Goal: Task Accomplishment & Management: Use online tool/utility

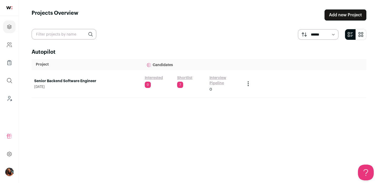
click at [189, 76] on link "Shortlist" at bounding box center [184, 77] width 15 height 5
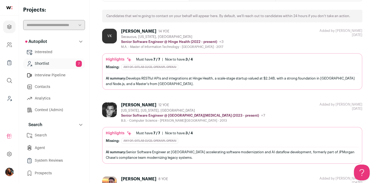
scroll to position [33, 0]
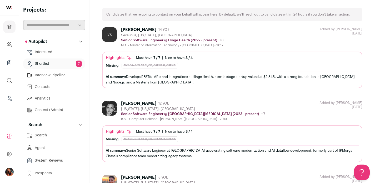
click at [133, 102] on div "[PERSON_NAME]" at bounding box center [138, 103] width 35 height 5
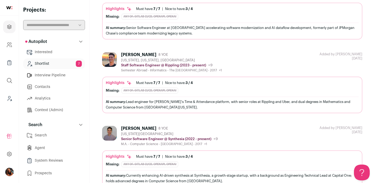
scroll to position [188, 0]
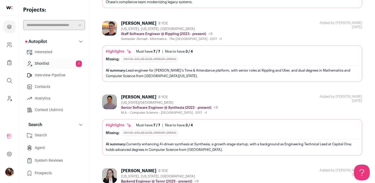
click at [133, 23] on div "[PERSON_NAME]" at bounding box center [138, 23] width 35 height 5
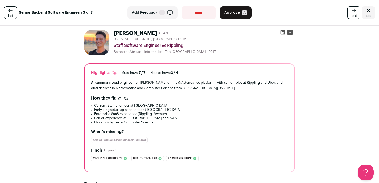
click at [367, 12] on icon "Close" at bounding box center [369, 10] width 6 height 6
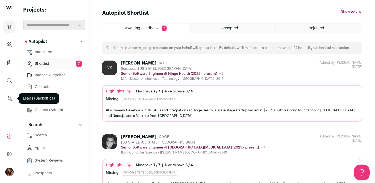
click at [9, 101] on icon "Leads (Backoffice)" at bounding box center [9, 98] width 6 height 6
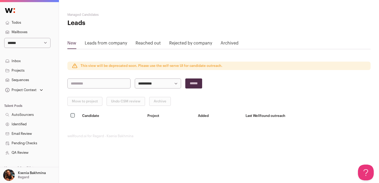
click at [31, 70] on link "Projects" at bounding box center [29, 70] width 59 height 9
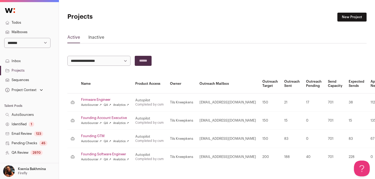
click at [23, 39] on select "**********" at bounding box center [27, 43] width 46 height 10
click at [28, 167] on p "Ksenia Bakhmina" at bounding box center [32, 169] width 28 height 4
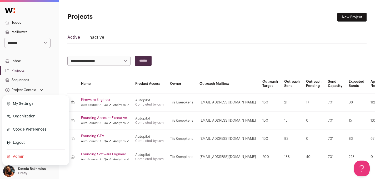
click at [21, 158] on link "Admin" at bounding box center [36, 157] width 58 height 12
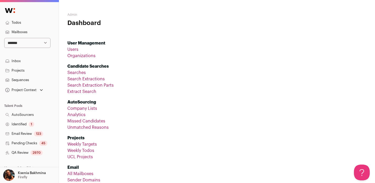
click at [86, 55] on link "Organizations" at bounding box center [81, 56] width 28 height 4
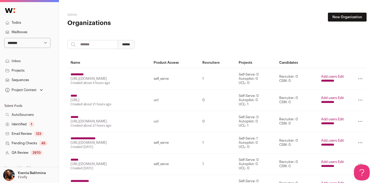
click at [91, 45] on input "search" at bounding box center [92, 44] width 51 height 9
type input "******"
click at [135, 44] on input "******" at bounding box center [126, 44] width 17 height 9
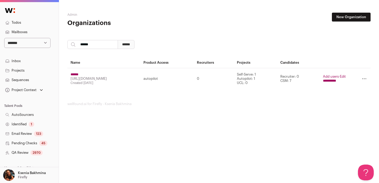
click at [72, 76] on input "******" at bounding box center [75, 74] width 8 height 4
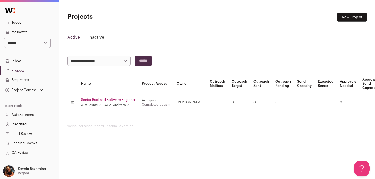
click at [27, 70] on link "Projects" at bounding box center [29, 70] width 59 height 9
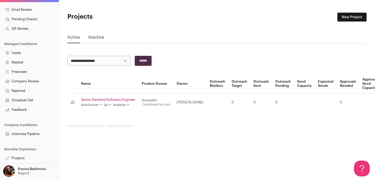
scroll to position [4, 0]
click at [17, 157] on link "Projects" at bounding box center [29, 158] width 59 height 9
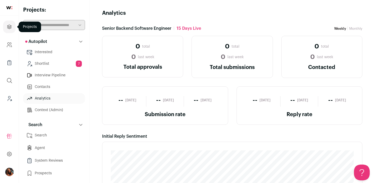
click at [6, 27] on link "Projects" at bounding box center [9, 27] width 12 height 13
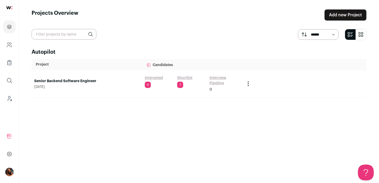
click at [86, 81] on link "Senior Backend Software Engineer" at bounding box center [86, 80] width 105 height 5
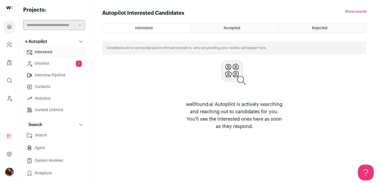
click at [47, 63] on link "Shortlist 7" at bounding box center [54, 63] width 62 height 11
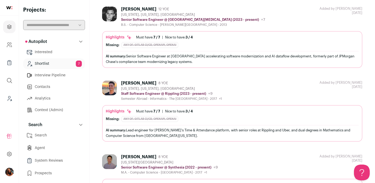
scroll to position [141, 0]
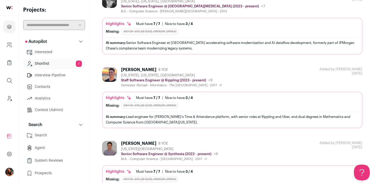
click at [134, 69] on div "[PERSON_NAME]" at bounding box center [138, 69] width 35 height 5
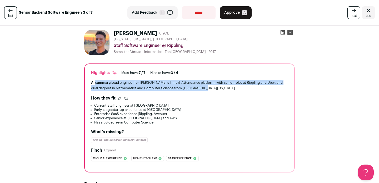
drag, startPoint x: 94, startPoint y: 82, endPoint x: 201, endPoint y: 87, distance: 107.6
click at [201, 87] on div "AI summary: Lead engineer for Rippling's Time & Attendance platform, with senio…" at bounding box center [189, 85] width 197 height 11
click at [193, 88] on div "AI summary: Lead engineer for Rippling's Time & Attendance platform, with senio…" at bounding box center [189, 85] width 197 height 11
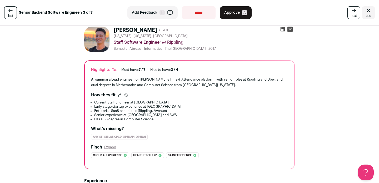
scroll to position [7, 0]
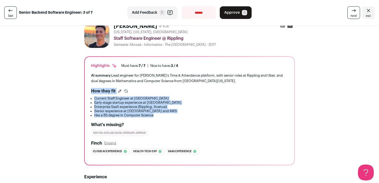
drag, startPoint x: 90, startPoint y: 93, endPoint x: 161, endPoint y: 116, distance: 74.3
click at [161, 116] on div "How they fit Current Staff Engineer at Rippling Early-stage startup experience …" at bounding box center [189, 102] width 197 height 29
click at [115, 106] on li "Enterprise SaaS experience (Rippling, Avenue)" at bounding box center [191, 107] width 194 height 4
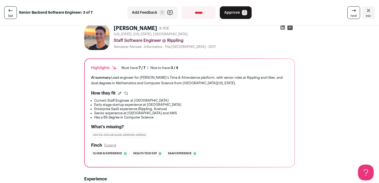
scroll to position [0, 0]
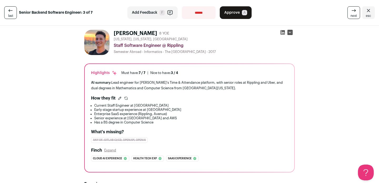
click at [367, 11] on icon "Close" at bounding box center [368, 10] width 3 height 3
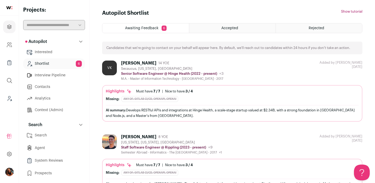
click at [131, 63] on div "[PERSON_NAME]" at bounding box center [138, 63] width 35 height 5
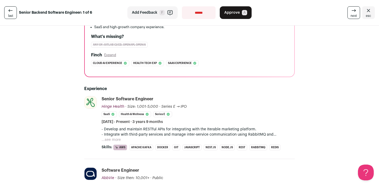
scroll to position [130, 0]
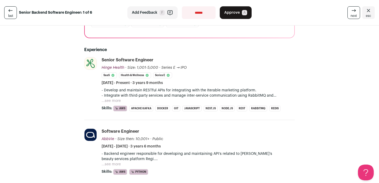
click at [118, 101] on button "...see more" at bounding box center [111, 100] width 19 height 5
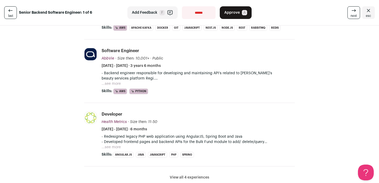
scroll to position [201, 0]
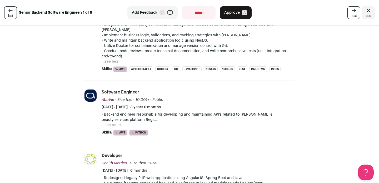
click at [110, 122] on button "...see more" at bounding box center [111, 124] width 19 height 5
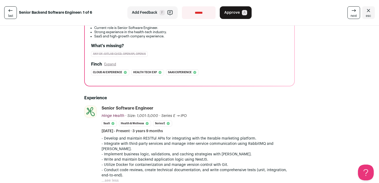
scroll to position [0, 0]
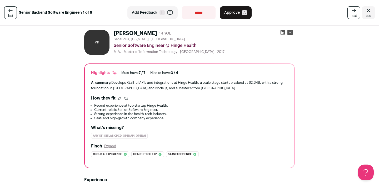
click at [366, 10] on icon "Close" at bounding box center [369, 10] width 6 height 6
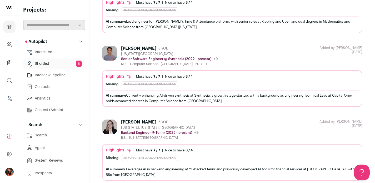
scroll to position [193, 0]
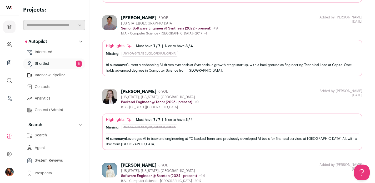
click at [136, 91] on div "[PERSON_NAME]" at bounding box center [138, 91] width 35 height 5
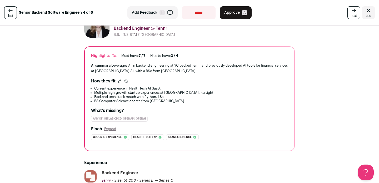
scroll to position [18, 0]
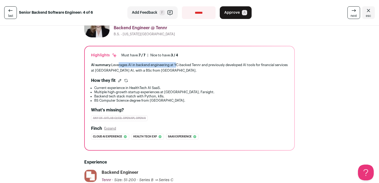
drag, startPoint x: 115, startPoint y: 64, endPoint x: 175, endPoint y: 66, distance: 59.8
click at [175, 66] on div "AI summary: Leverages AI in backend engineering at YC-backed Tennr and previous…" at bounding box center [189, 67] width 197 height 11
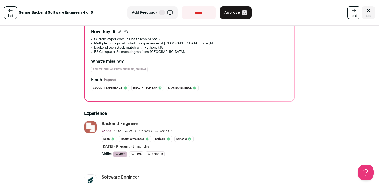
scroll to position [0, 0]
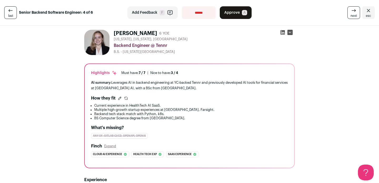
click at [189, 84] on div "AI summary: Leverages AI in backend engineering at YC-backed Tennr and previous…" at bounding box center [189, 85] width 197 height 11
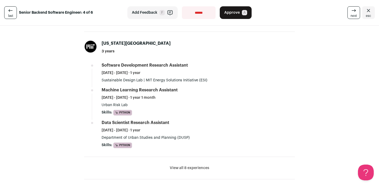
scroll to position [278, 0]
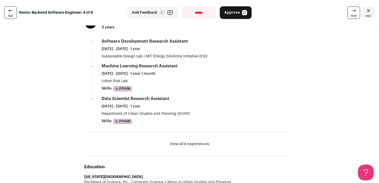
click at [185, 145] on button "View all 8 experiences" at bounding box center [190, 143] width 40 height 5
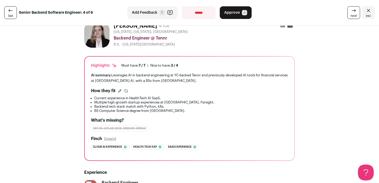
scroll to position [0, 0]
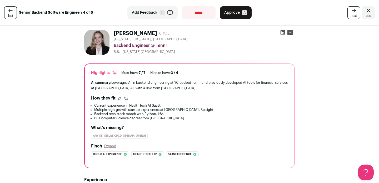
drag, startPoint x: 145, startPoint y: 34, endPoint x: 160, endPoint y: 33, distance: 15.8
click at [160, 33] on div "[PERSON_NAME] 6 YOE" at bounding box center [204, 33] width 181 height 7
click at [281, 31] on icon at bounding box center [283, 32] width 4 height 4
click at [366, 11] on icon "Close" at bounding box center [369, 10] width 6 height 6
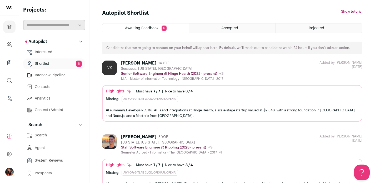
click at [130, 64] on div "[PERSON_NAME]" at bounding box center [138, 63] width 35 height 5
